Goal: Obtain resource: Download file/media

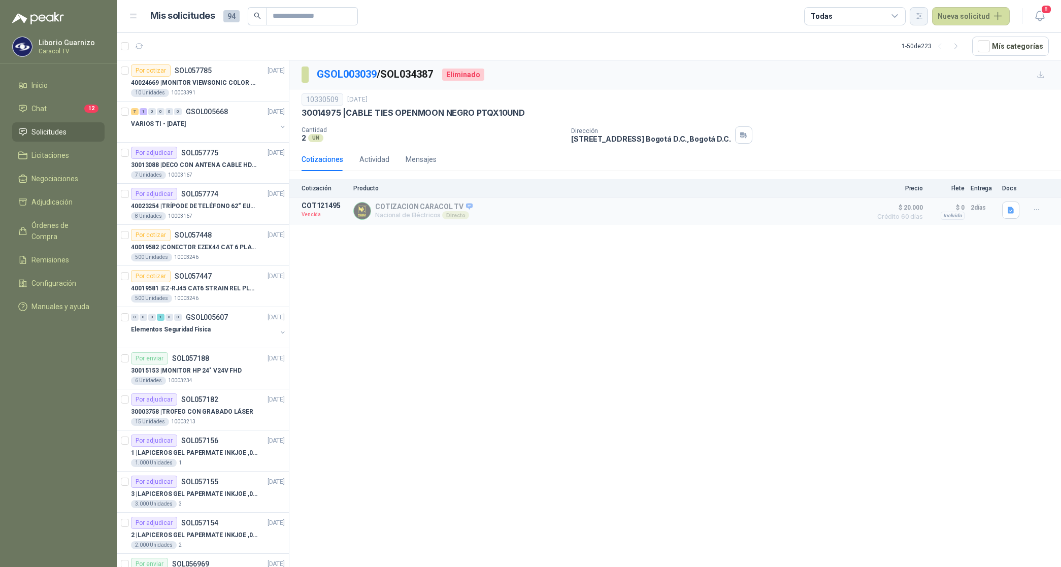
click at [920, 16] on icon "button" at bounding box center [919, 15] width 6 height 5
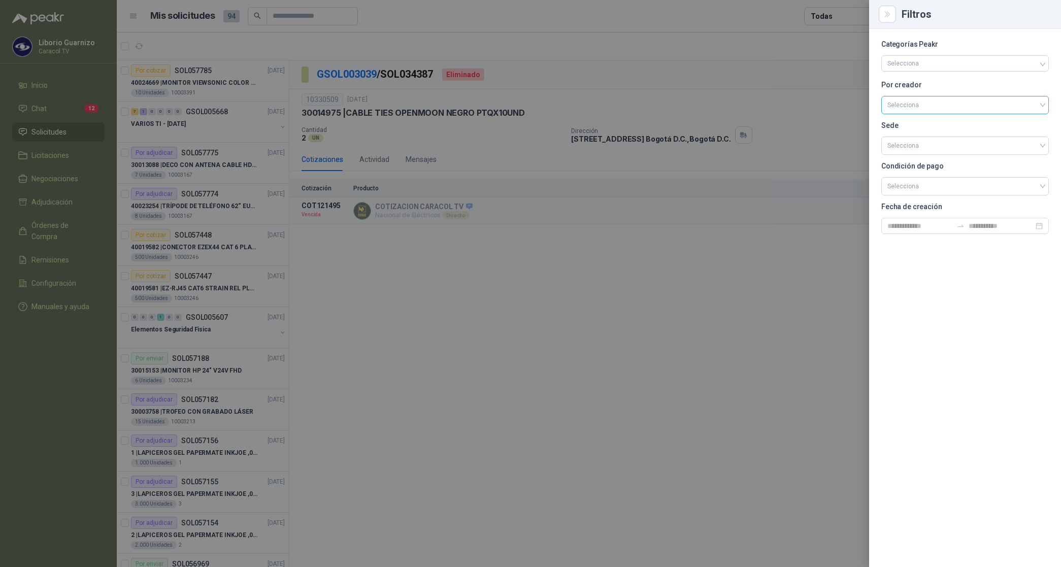
click at [931, 102] on input "search" at bounding box center [964, 103] width 155 height 15
click at [928, 158] on div "[PERSON_NAME]" at bounding box center [964, 158] width 151 height 11
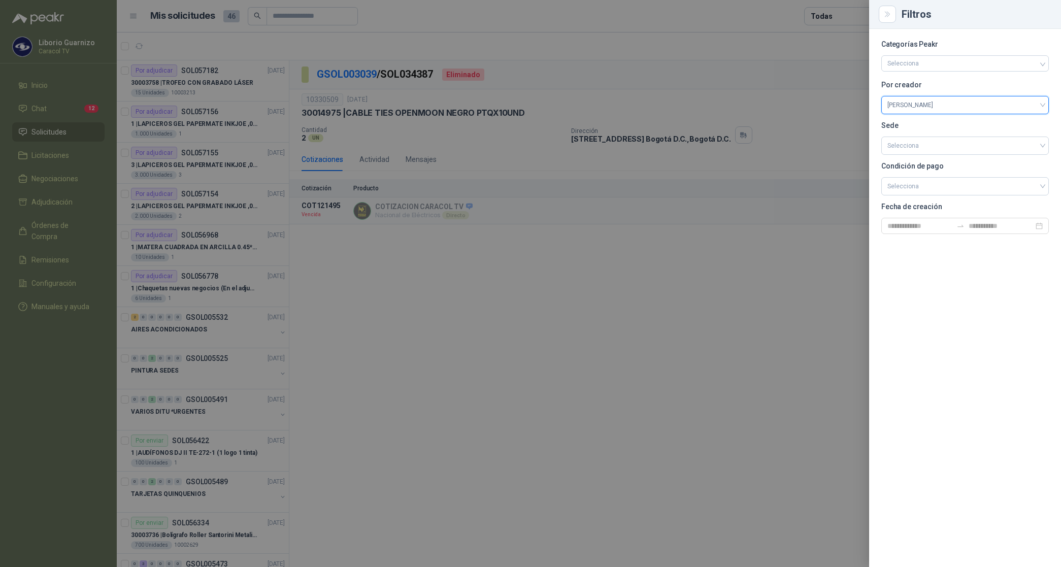
click at [723, 70] on div at bounding box center [530, 283] width 1061 height 567
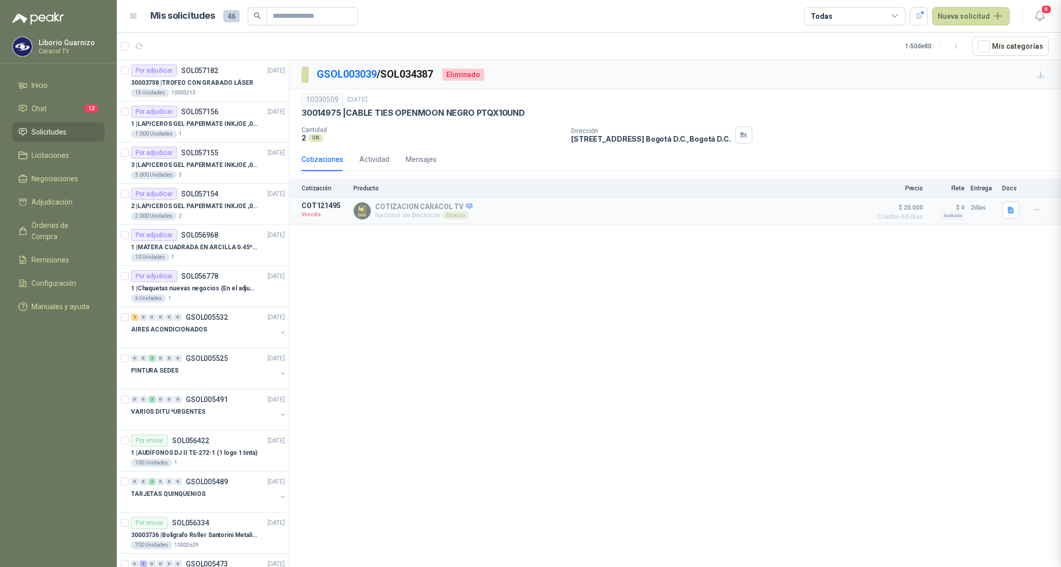
click at [833, 17] on div "Todas" at bounding box center [855, 16] width 102 height 18
click at [843, 57] on div "2 Por cotizar" at bounding box center [840, 58] width 49 height 8
click at [850, 74] on div "16 Por adjudicar" at bounding box center [843, 76] width 55 height 8
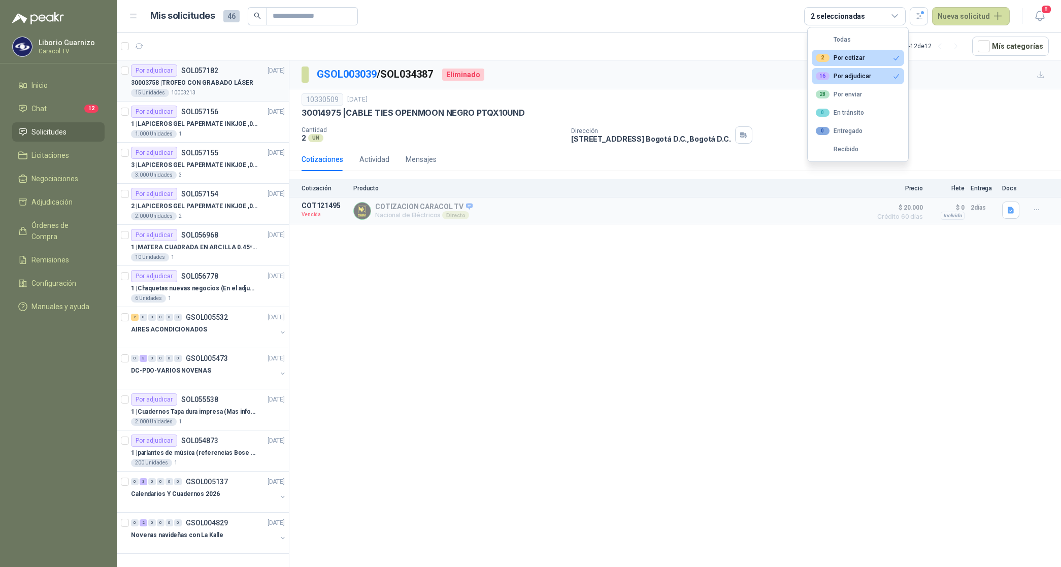
click at [246, 84] on p "30003758 | TROFEO CON GRABADO LÁSER" at bounding box center [192, 83] width 122 height 10
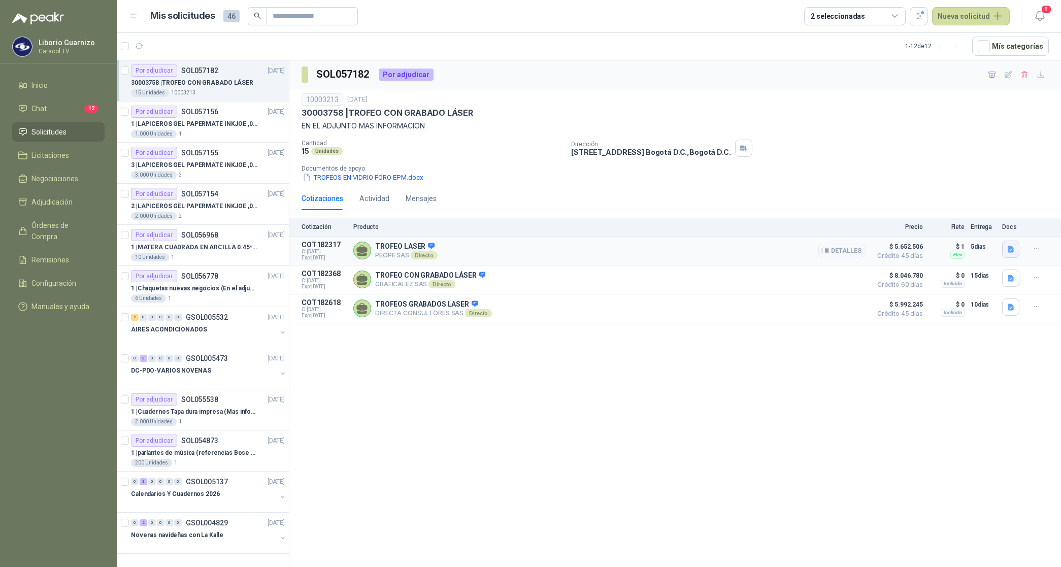
click at [1011, 251] on icon "button" at bounding box center [1011, 249] width 9 height 9
click at [973, 229] on button "250924 AM-DS Peope_Caracol-Trofeo Vidrio.pdf" at bounding box center [934, 227] width 157 height 11
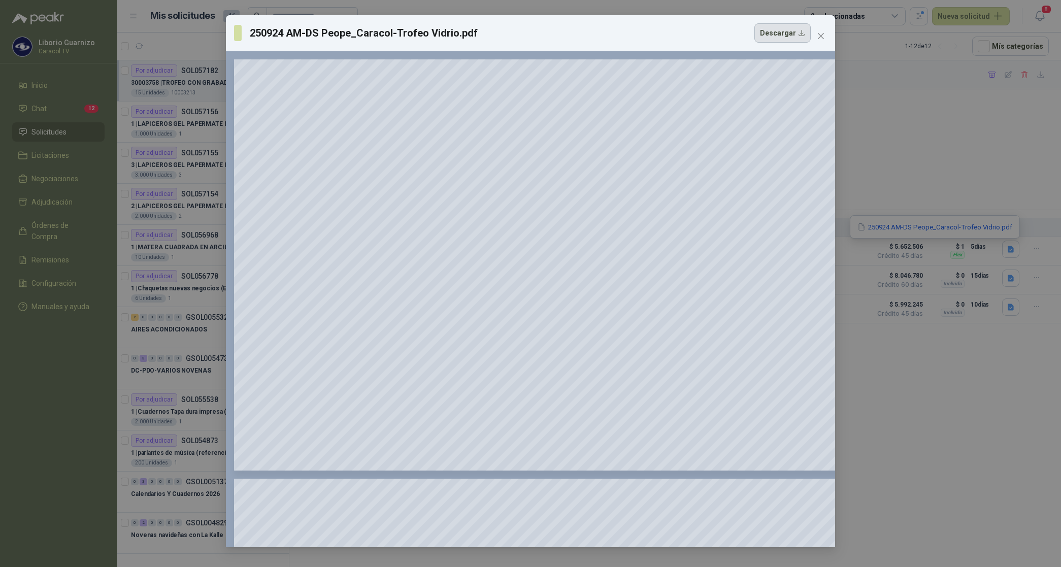
click at [791, 37] on button "Descargar" at bounding box center [782, 32] width 56 height 19
click at [1013, 278] on div "250924 AM-DS Peope_Caracol-Trofeo Vidrio.pdf Descargar 150 %" at bounding box center [530, 283] width 1061 height 567
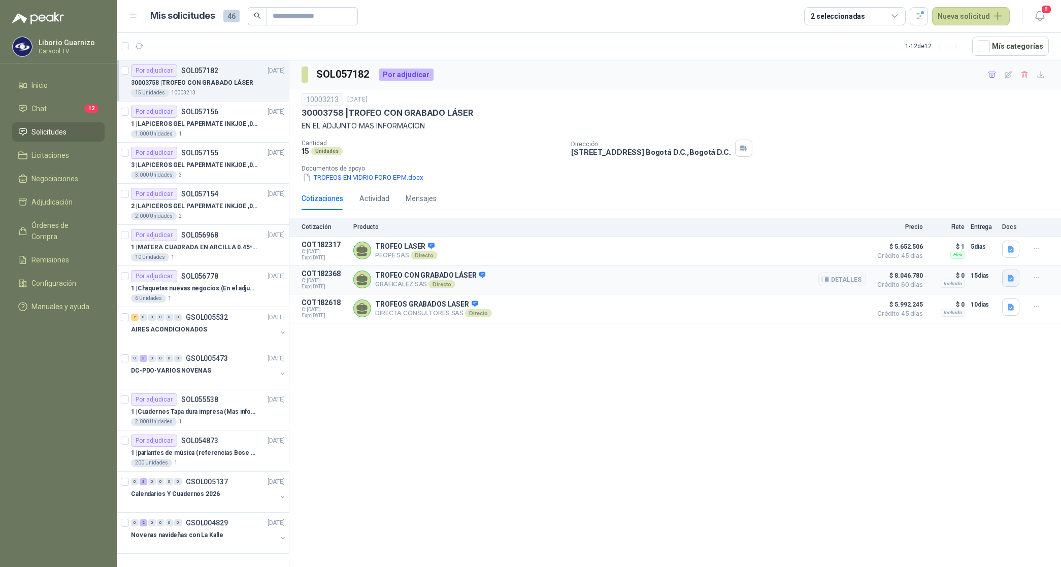
click at [1012, 278] on icon "button" at bounding box center [1011, 278] width 6 height 7
click at [980, 252] on button "COTIZACIÓN -00-1443- CARACOL TELEVISÓN TROFEOS.pdf" at bounding box center [918, 257] width 190 height 11
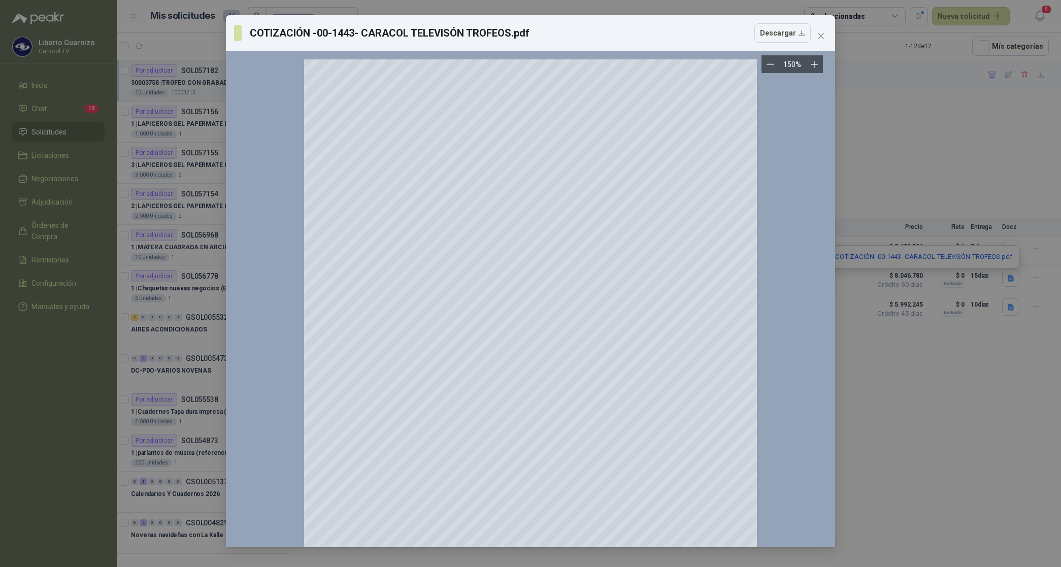
drag, startPoint x: 768, startPoint y: 36, endPoint x: 830, endPoint y: 99, distance: 89.0
click at [770, 36] on button "Descargar" at bounding box center [782, 32] width 56 height 19
click at [1011, 311] on div "COTIZACIÓN -00-1443- CARACOL TELEVISÓN TROFEOS.pdf Descargar 150 %" at bounding box center [530, 283] width 1061 height 567
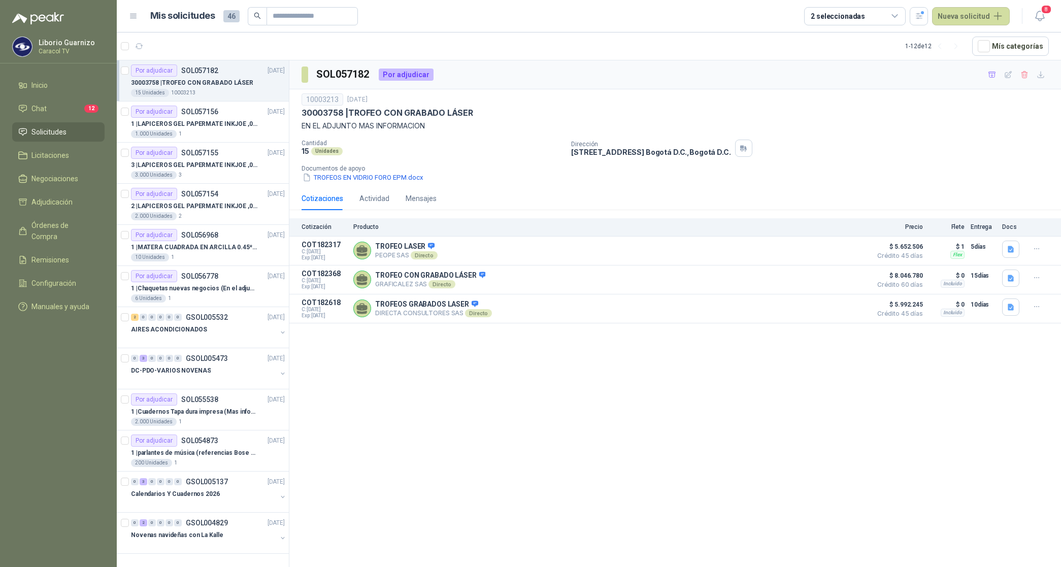
click at [1011, 310] on icon "button" at bounding box center [1011, 307] width 6 height 7
click at [966, 280] on div "CARACOL TV TROFEOS CON GRABADO LASER 6073.pdf" at bounding box center [923, 287] width 193 height 24
click at [963, 288] on button "CARACOL TV TROFEOS CON GRABADO LASER 6073.pdf" at bounding box center [923, 286] width 180 height 11
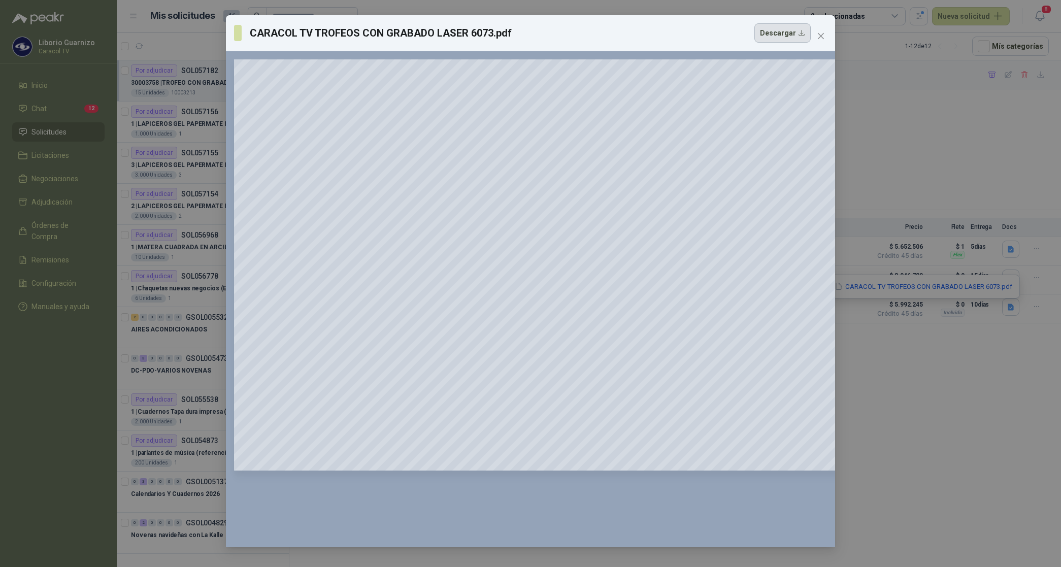
click at [780, 37] on button "Descargar" at bounding box center [782, 32] width 56 height 19
click at [1003, 150] on div "CARACOL TV TROFEOS CON GRABADO LASER 6073.pdf Descargar 150 %" at bounding box center [530, 283] width 1061 height 567
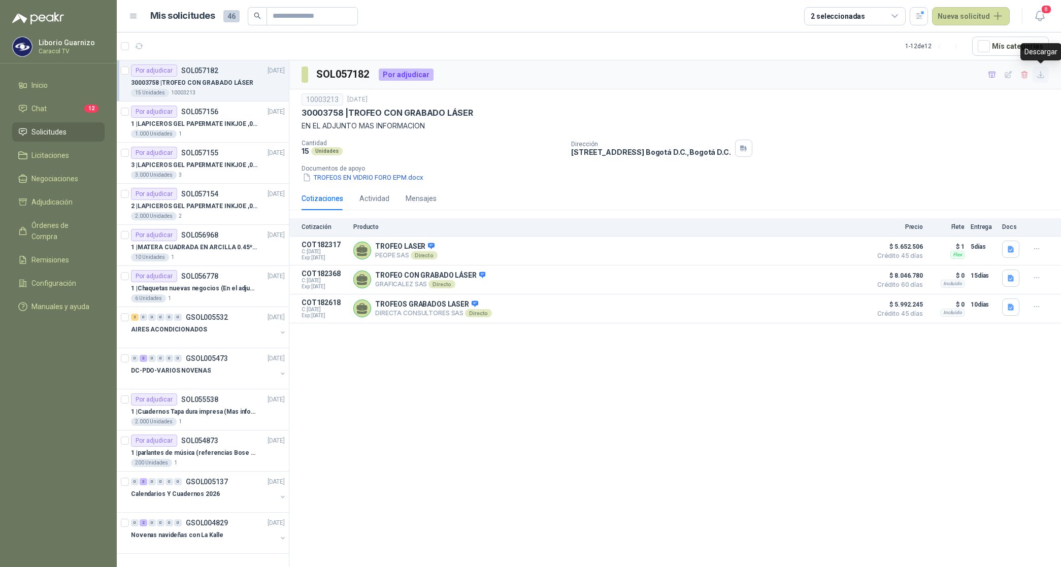
click at [1038, 75] on icon "button" at bounding box center [1041, 75] width 9 height 9
click at [995, 76] on icon "button" at bounding box center [992, 75] width 9 height 9
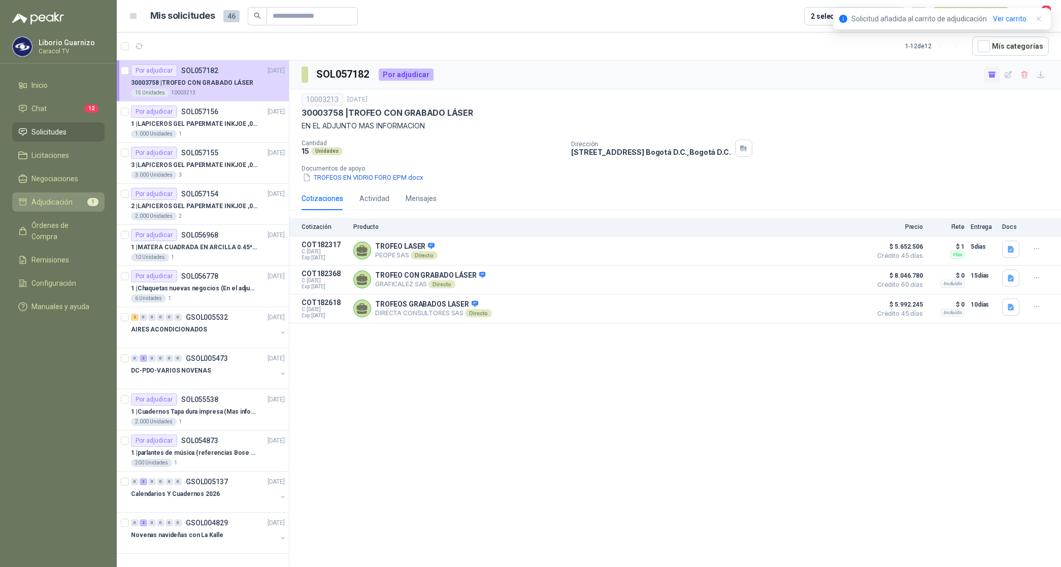
click at [53, 204] on span "Adjudicación" at bounding box center [51, 201] width 41 height 11
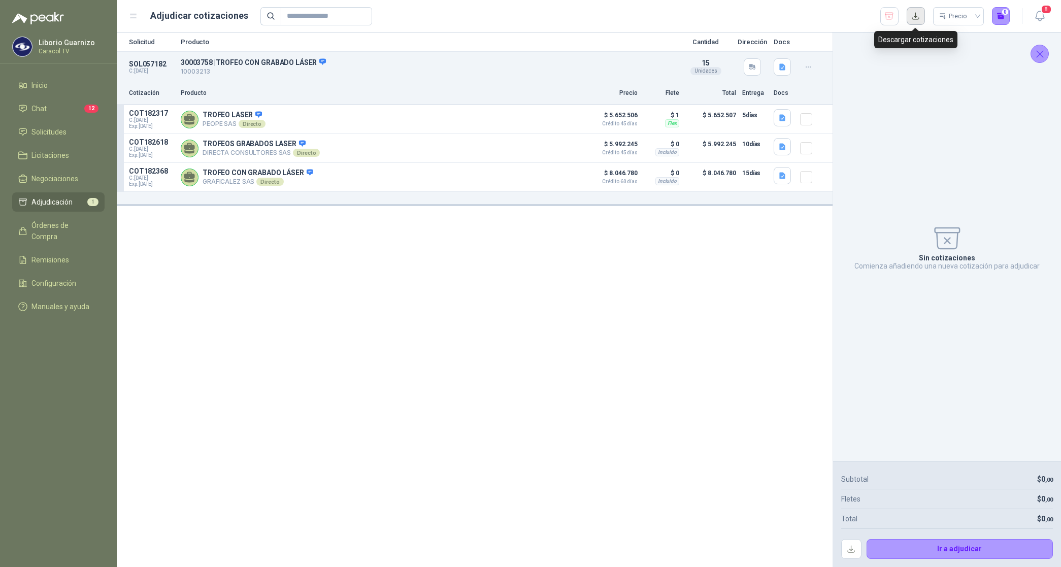
click at [915, 17] on button "button" at bounding box center [916, 16] width 18 height 18
click at [51, 132] on span "Solicitudes" at bounding box center [48, 131] width 35 height 11
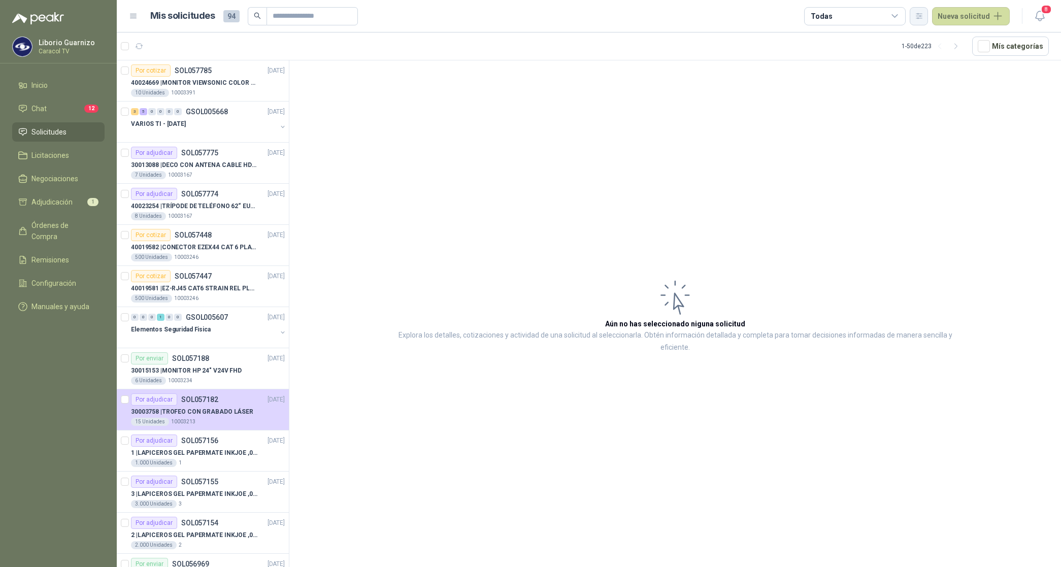
click at [918, 19] on icon "button" at bounding box center [919, 16] width 9 height 9
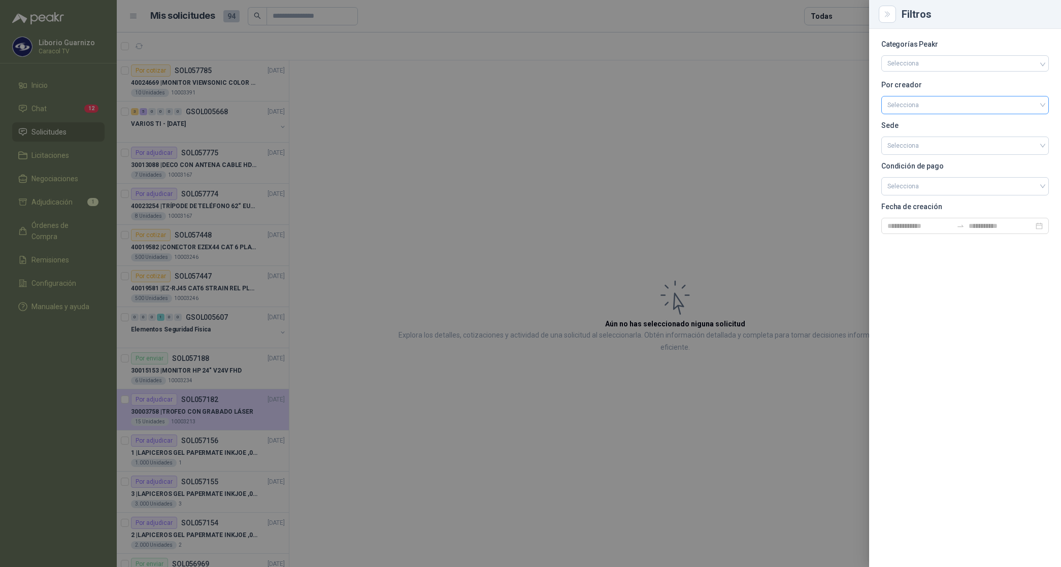
click at [909, 107] on input "search" at bounding box center [964, 103] width 155 height 15
click at [929, 160] on div "[PERSON_NAME]" at bounding box center [964, 158] width 151 height 11
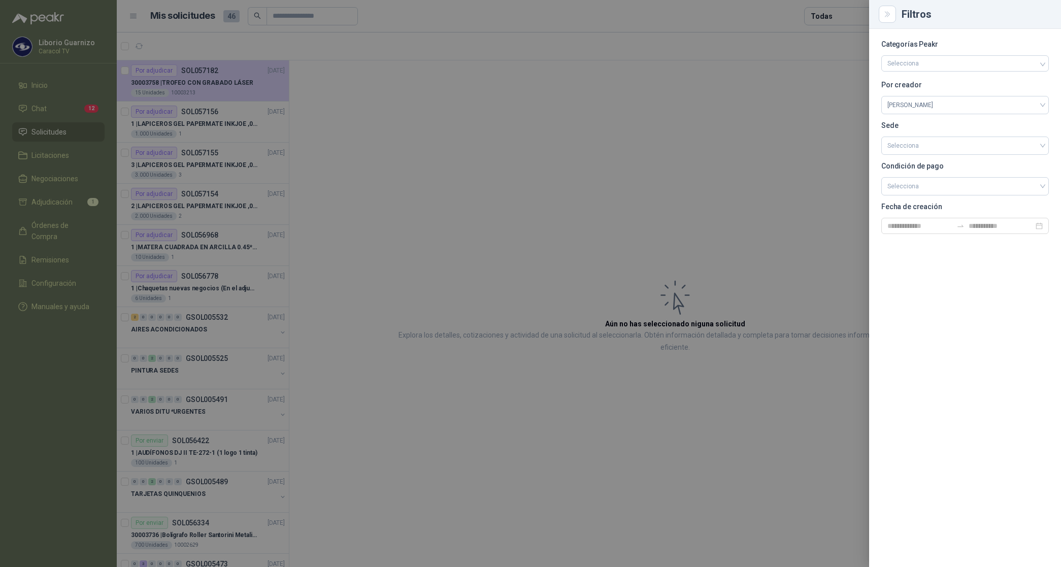
click at [830, 15] on div at bounding box center [530, 283] width 1061 height 567
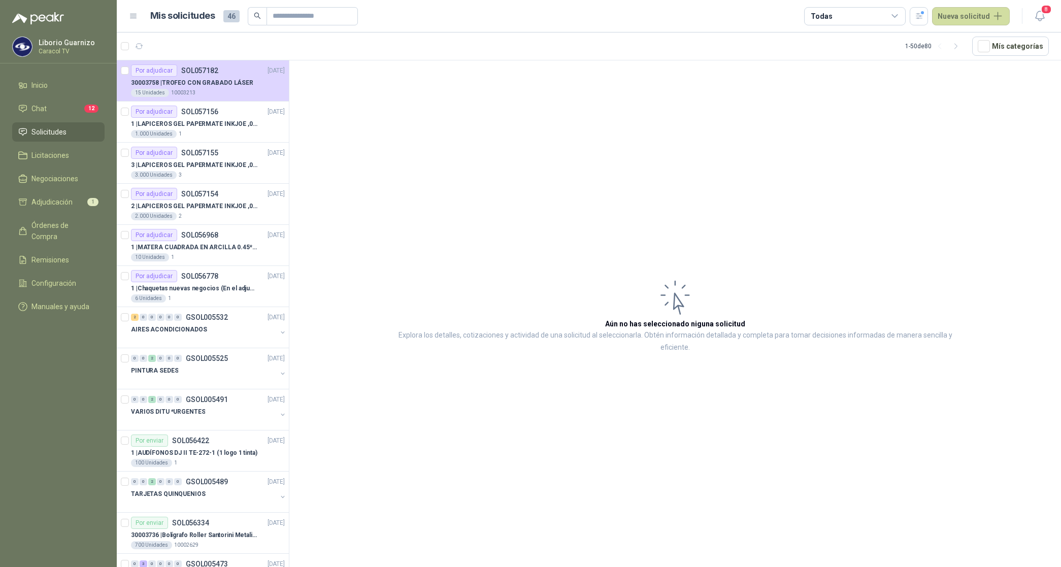
click at [830, 15] on div "Todas" at bounding box center [821, 16] width 21 height 11
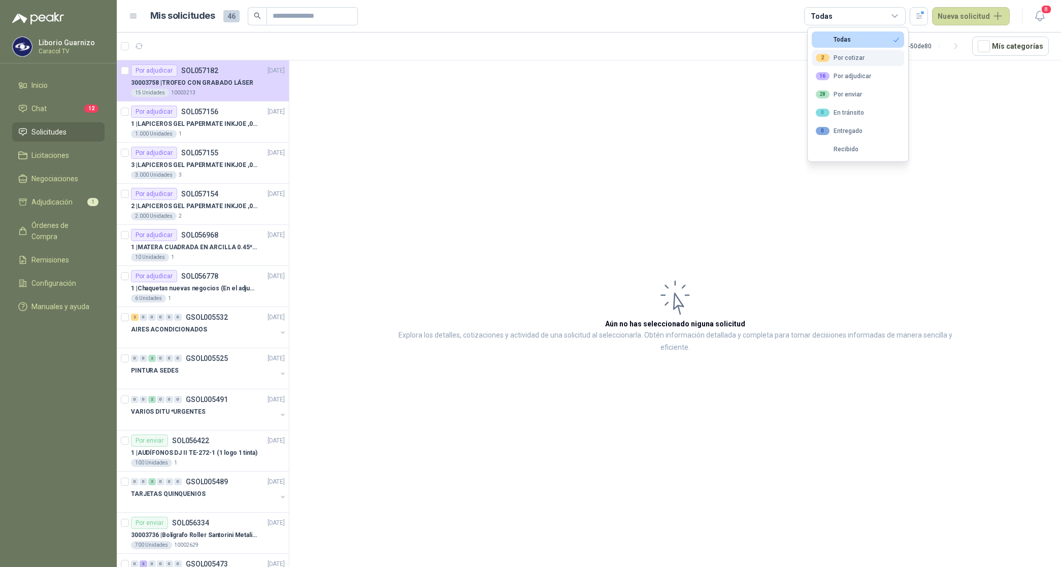
click at [853, 61] on div "2 Por cotizar" at bounding box center [840, 58] width 49 height 8
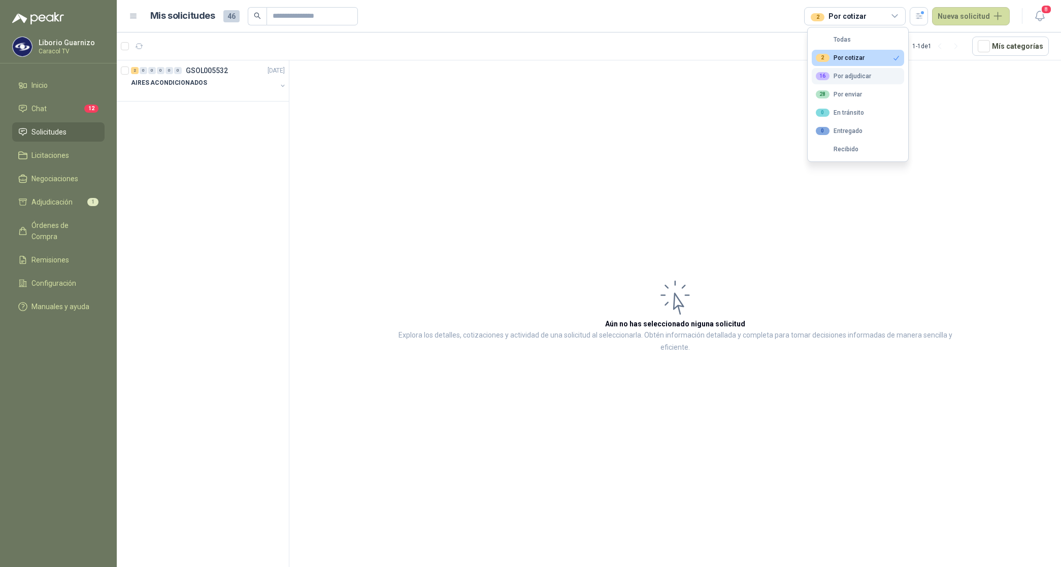
click at [854, 75] on div "16 Por adjudicar" at bounding box center [843, 76] width 55 height 8
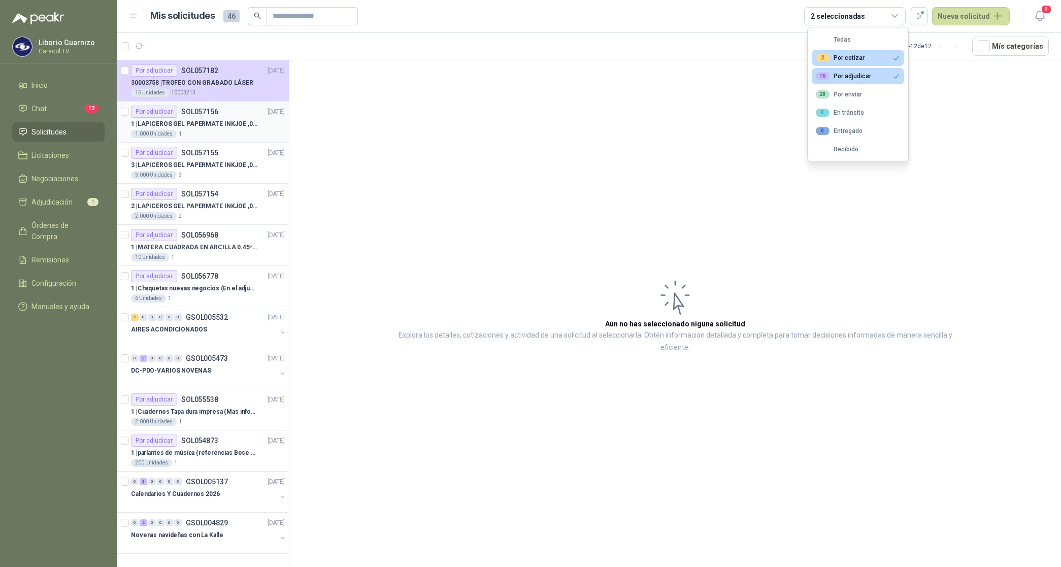
click at [227, 127] on p "1 | LAPICEROS GEL PAPERMATE INKJOE ,07 1 LOGO 1 TINTA" at bounding box center [194, 124] width 126 height 10
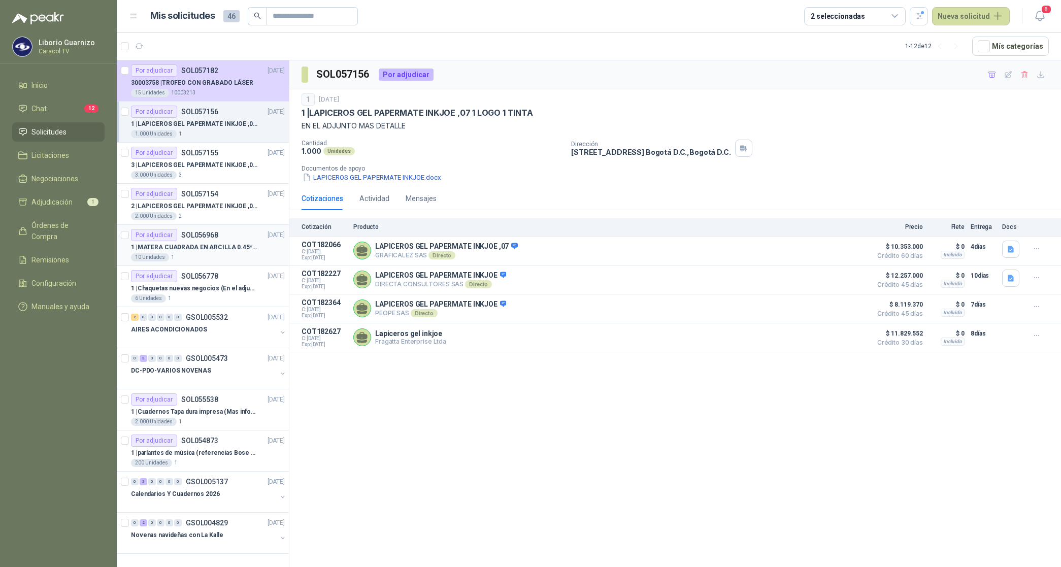
click at [216, 246] on p "1 | MATERA CUADRADA EN ARCILLA 0.45*0.45*0.40" at bounding box center [194, 248] width 126 height 10
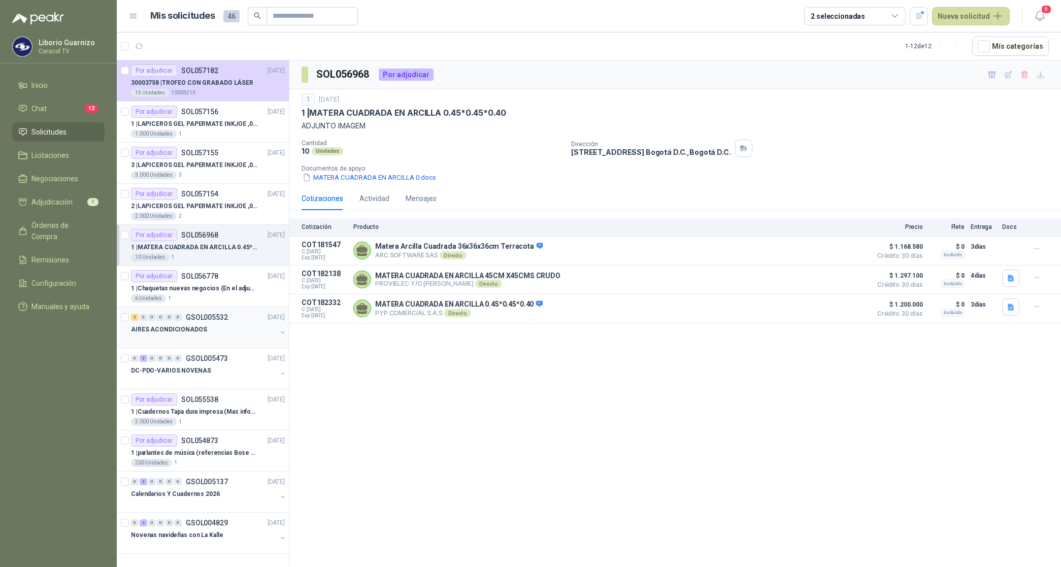
click at [198, 335] on p "AIRES ACONDICIONADOS" at bounding box center [169, 330] width 76 height 10
